Goal: Task Accomplishment & Management: Manage account settings

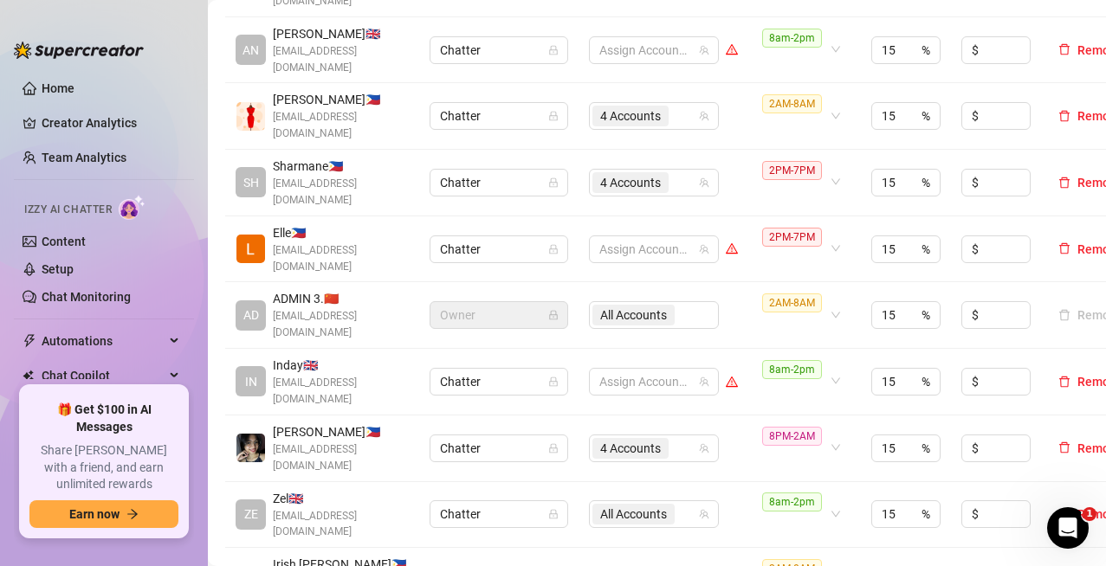
scroll to position [779, 0]
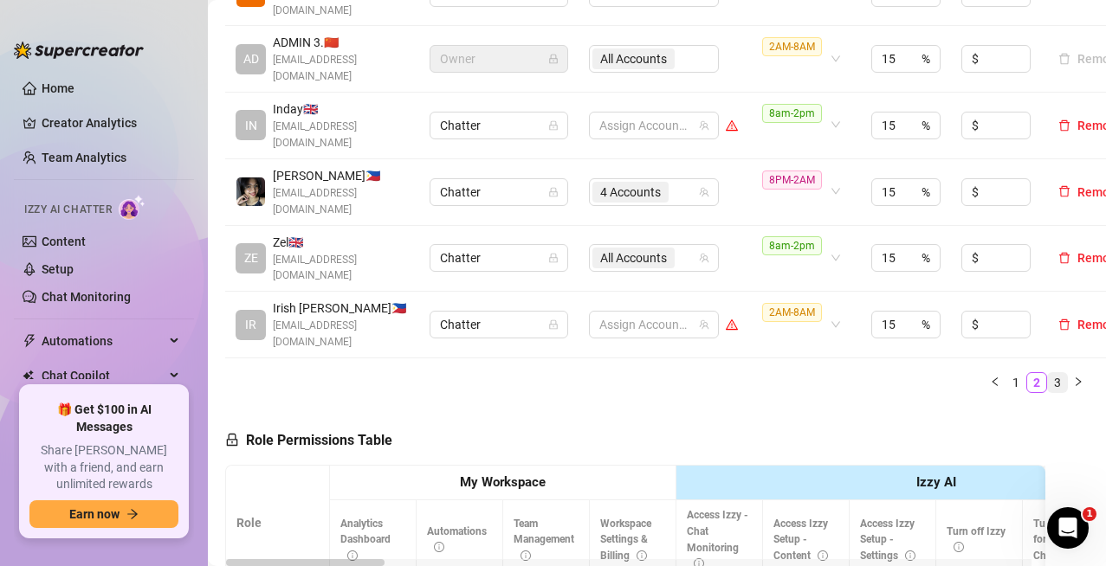
click at [1048, 373] on link "3" at bounding box center [1057, 382] width 19 height 19
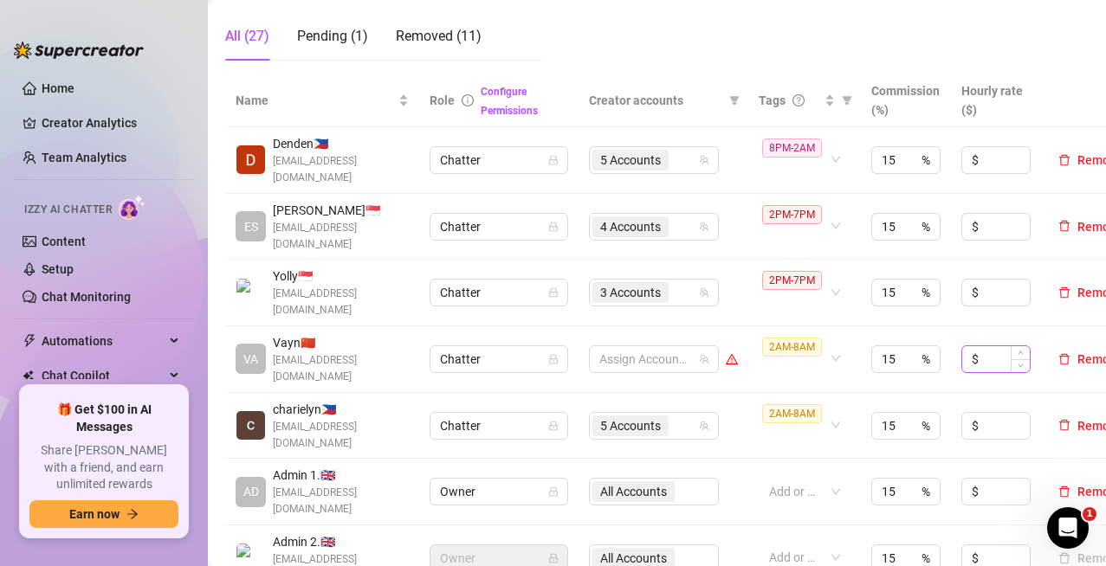
scroll to position [519, 0]
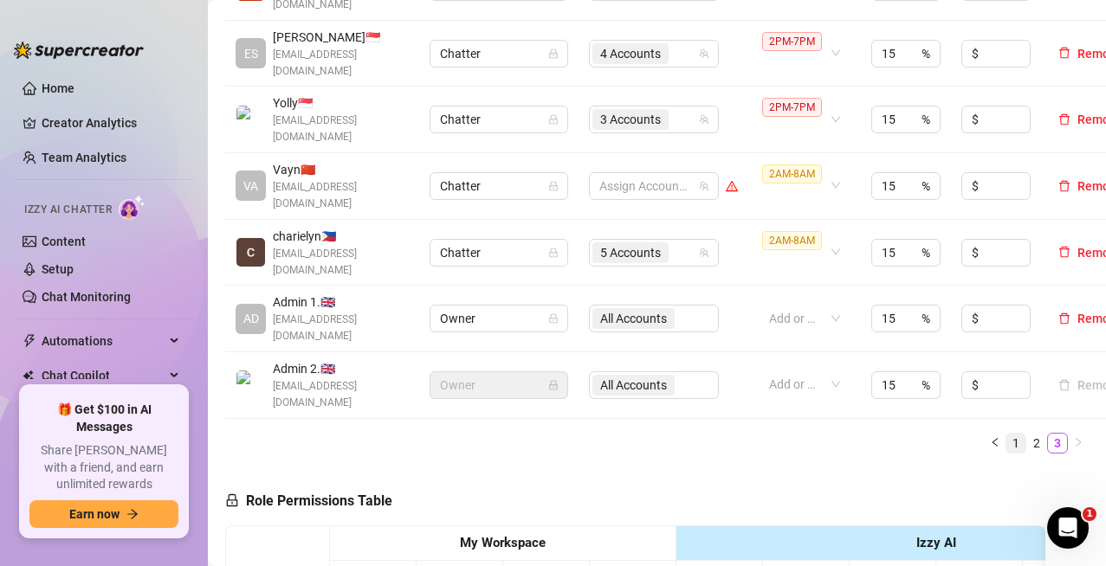
click at [1006, 434] on link "1" at bounding box center [1015, 443] width 19 height 19
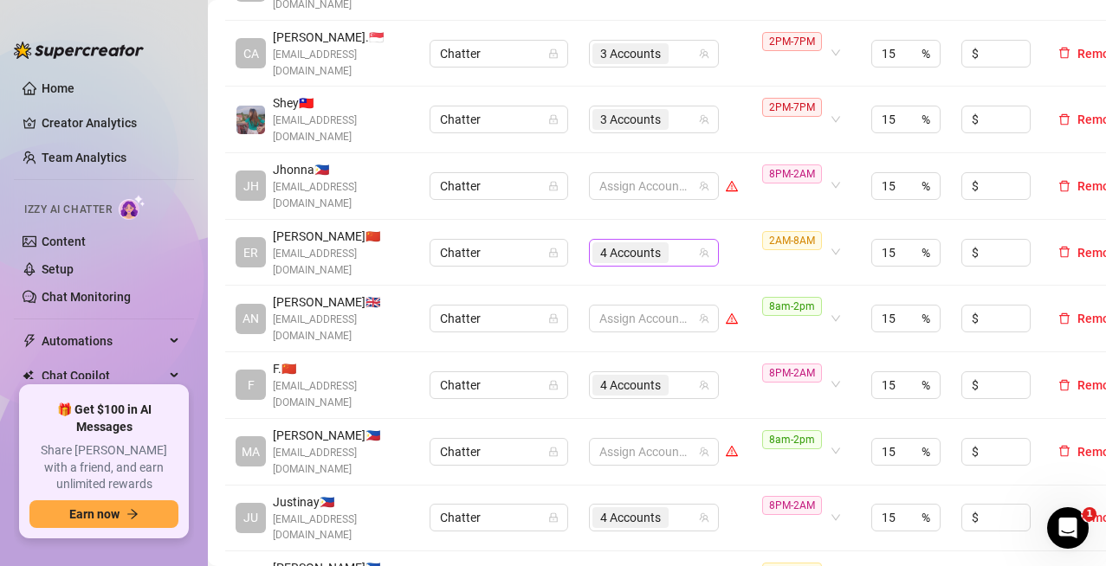
click at [672, 242] on input "search" at bounding box center [673, 252] width 3 height 21
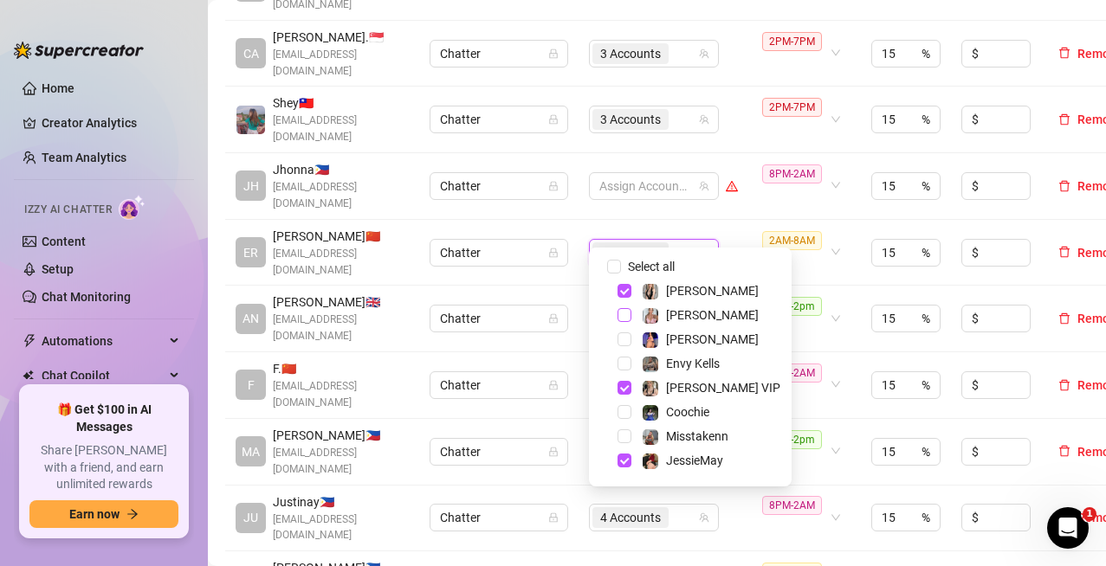
click at [622, 312] on span "Select tree node" at bounding box center [624, 315] width 14 height 14
click at [626, 337] on span "Select tree node" at bounding box center [624, 339] width 14 height 14
click at [622, 364] on span "Select tree node" at bounding box center [624, 364] width 14 height 14
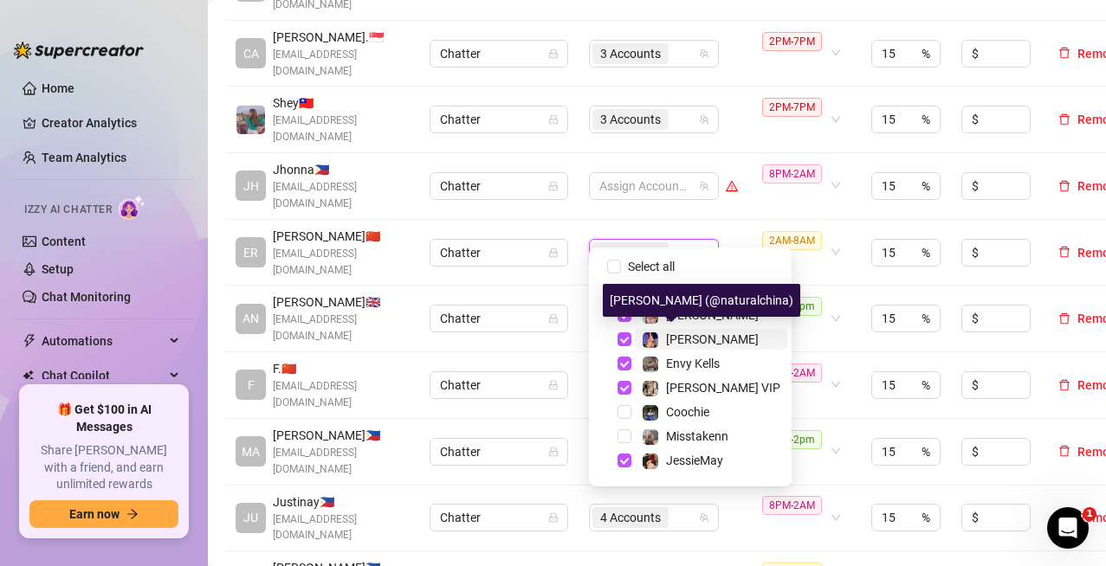
scroll to position [87, 0]
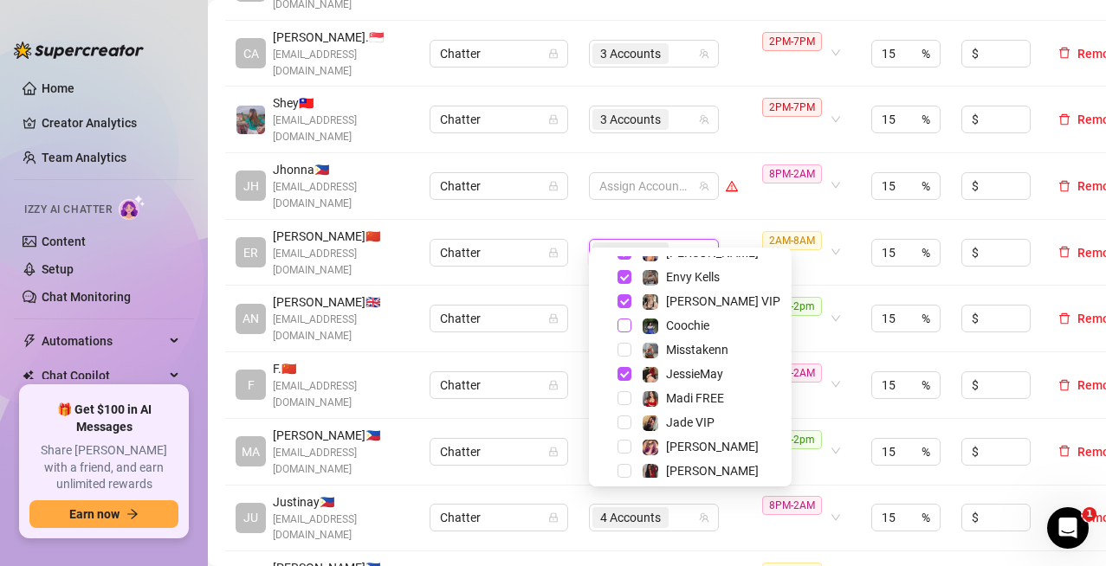
click at [628, 328] on span "Select tree node" at bounding box center [624, 326] width 14 height 14
click at [624, 352] on span "Select tree node" at bounding box center [624, 350] width 14 height 14
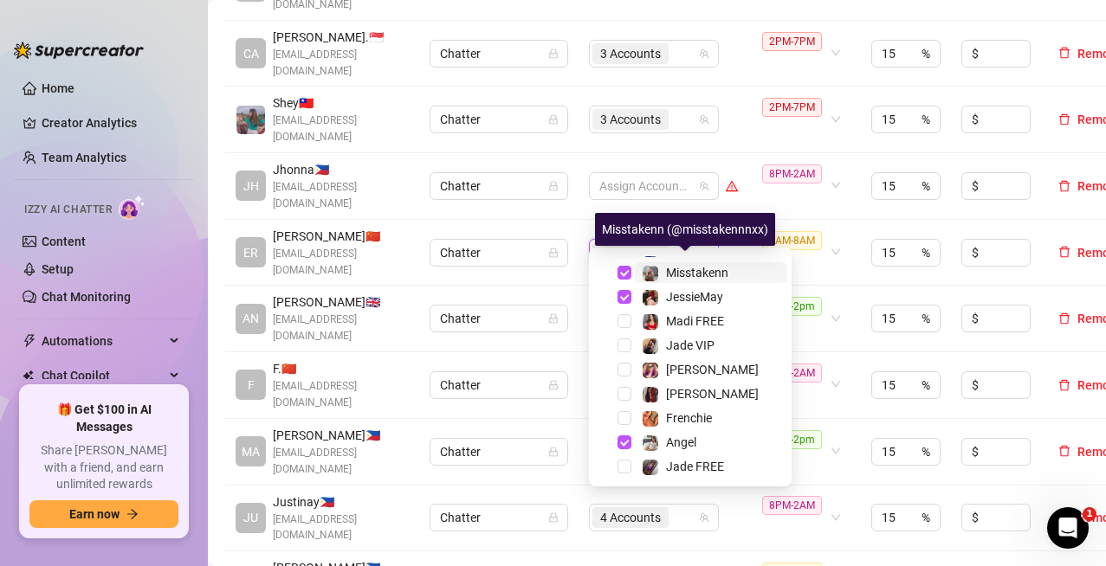
scroll to position [173, 0]
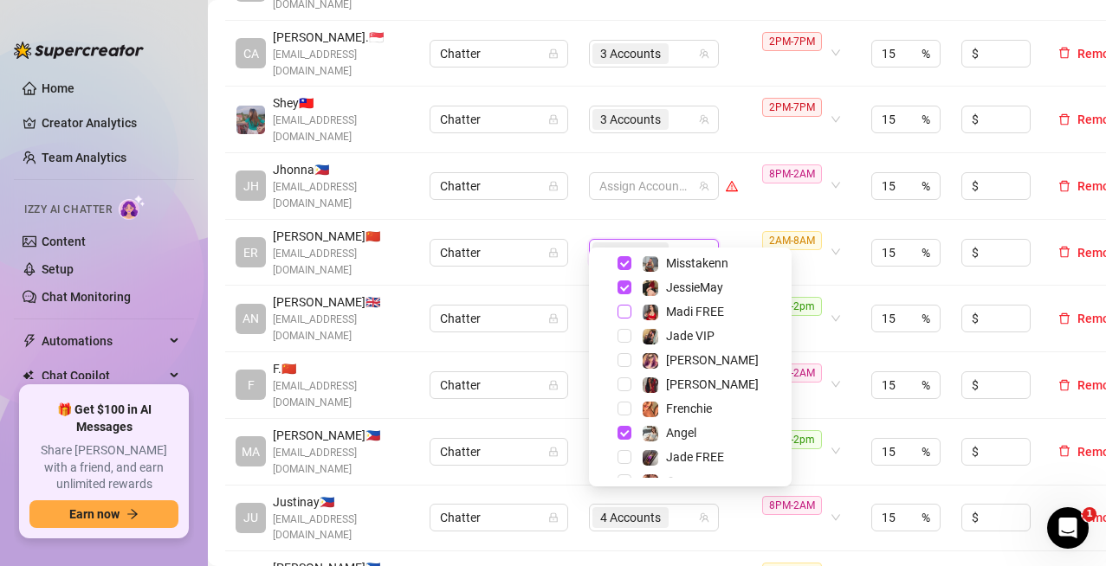
click at [622, 310] on span "Select tree node" at bounding box center [624, 312] width 14 height 14
click at [628, 339] on span "Select tree node" at bounding box center [624, 336] width 14 height 14
click at [624, 364] on span "Select tree node" at bounding box center [624, 360] width 14 height 14
click at [623, 387] on span "Select tree node" at bounding box center [624, 384] width 14 height 14
click at [626, 410] on span "Select tree node" at bounding box center [624, 409] width 14 height 14
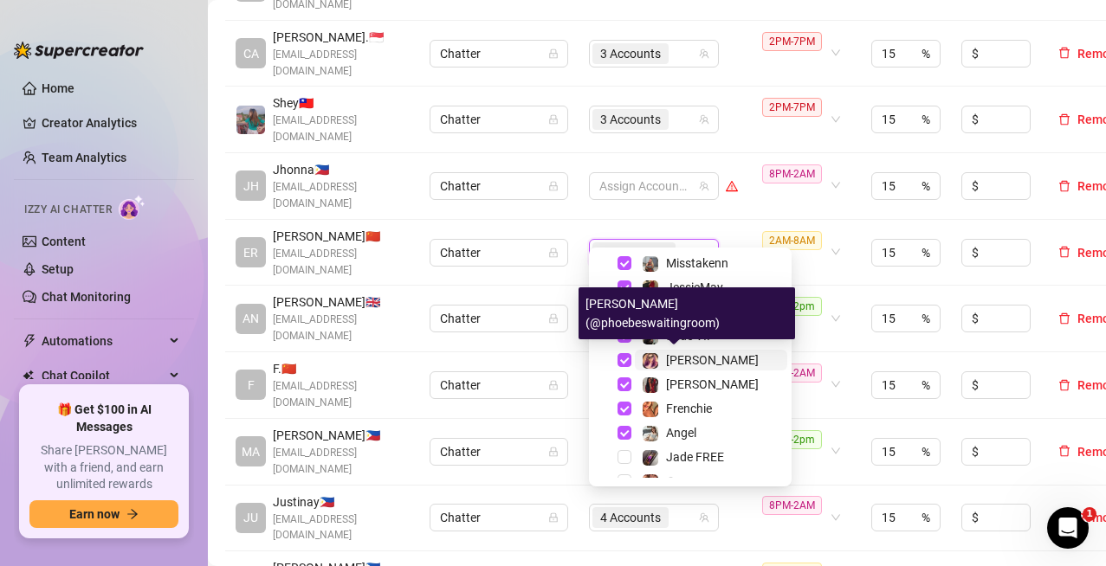
scroll to position [215, 0]
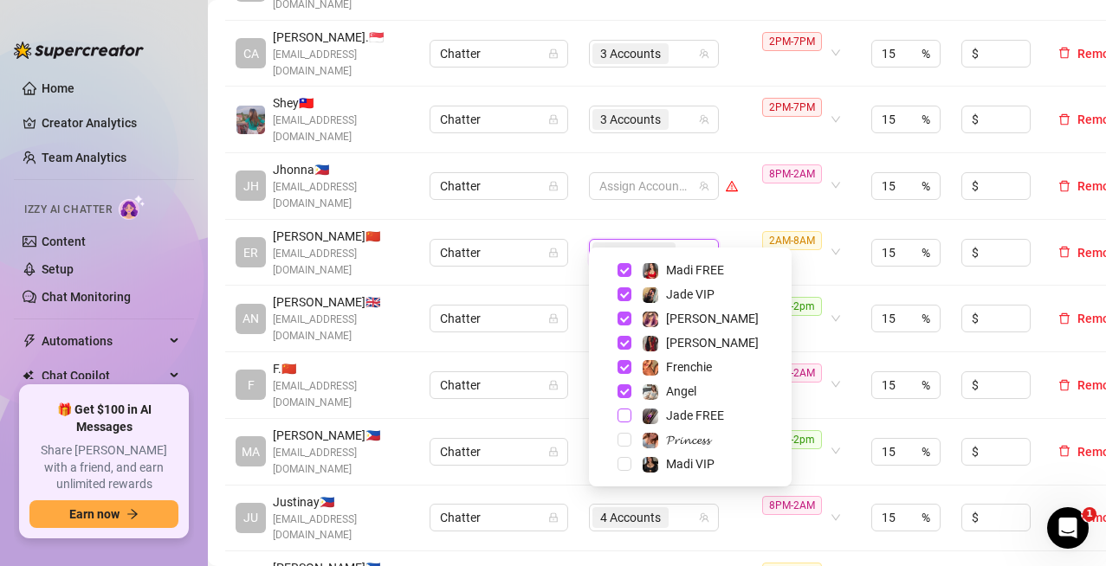
click at [624, 420] on span "Select tree node" at bounding box center [624, 416] width 14 height 14
click at [629, 442] on span "Select tree node" at bounding box center [624, 440] width 14 height 14
click at [624, 463] on span "Select tree node" at bounding box center [624, 464] width 14 height 14
checkbox input "true"
click at [731, 220] on td "All Accounts" at bounding box center [663, 253] width 170 height 67
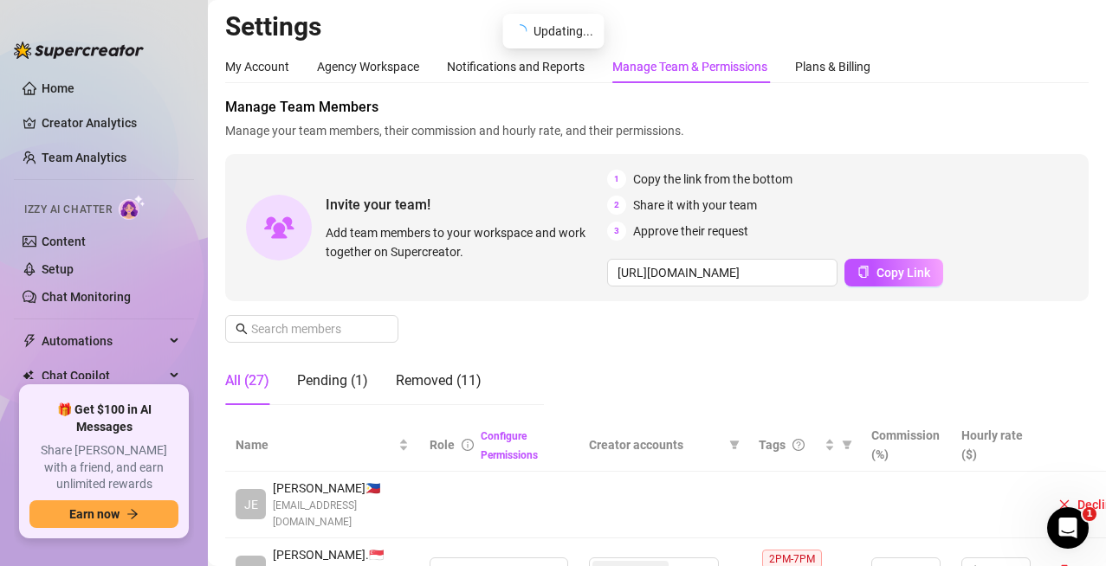
scroll to position [0, 0]
